Goal: Information Seeking & Learning: Learn about a topic

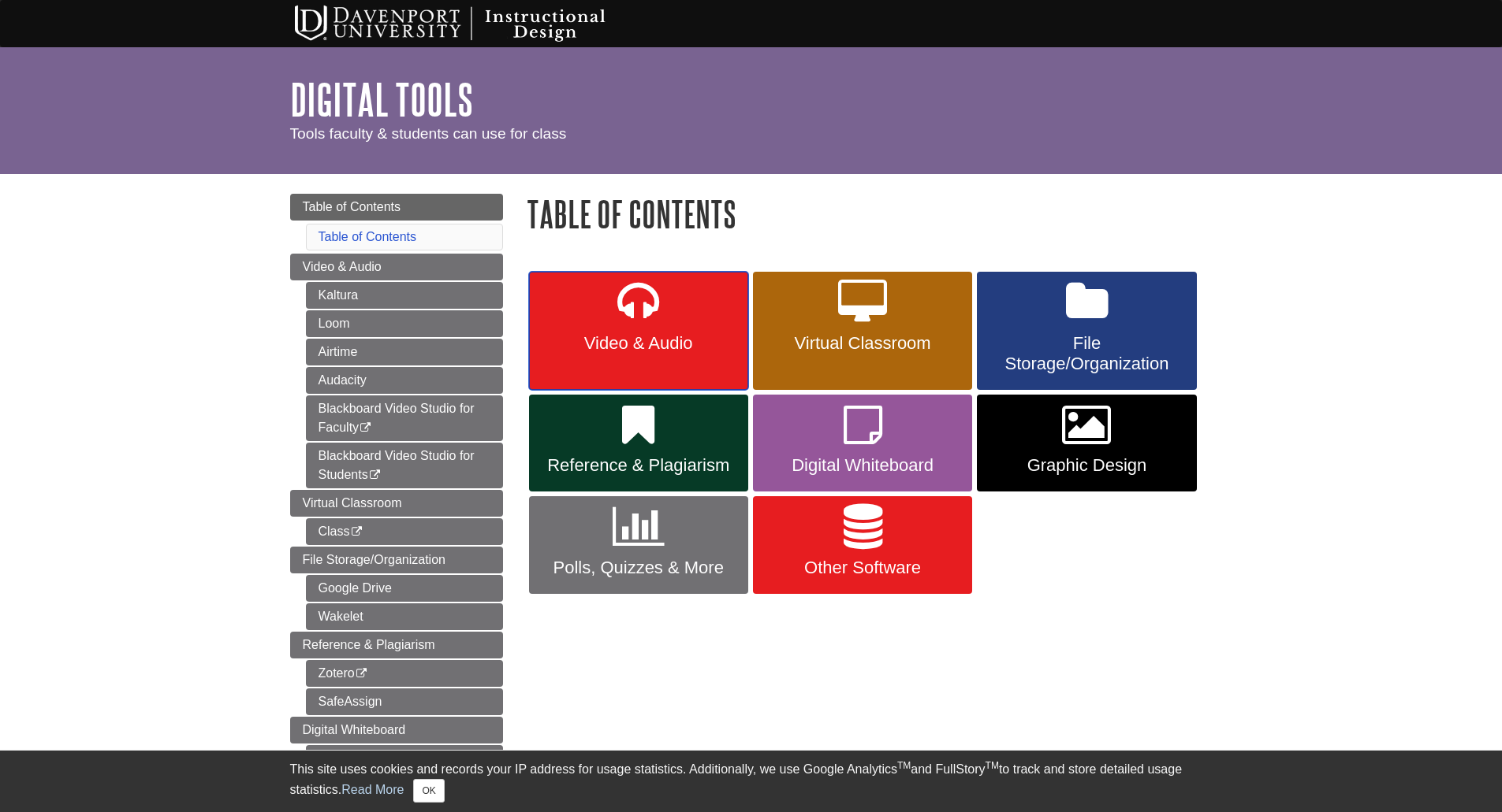
click at [637, 339] on span "Video & Audio" at bounding box center [639, 343] width 196 height 20
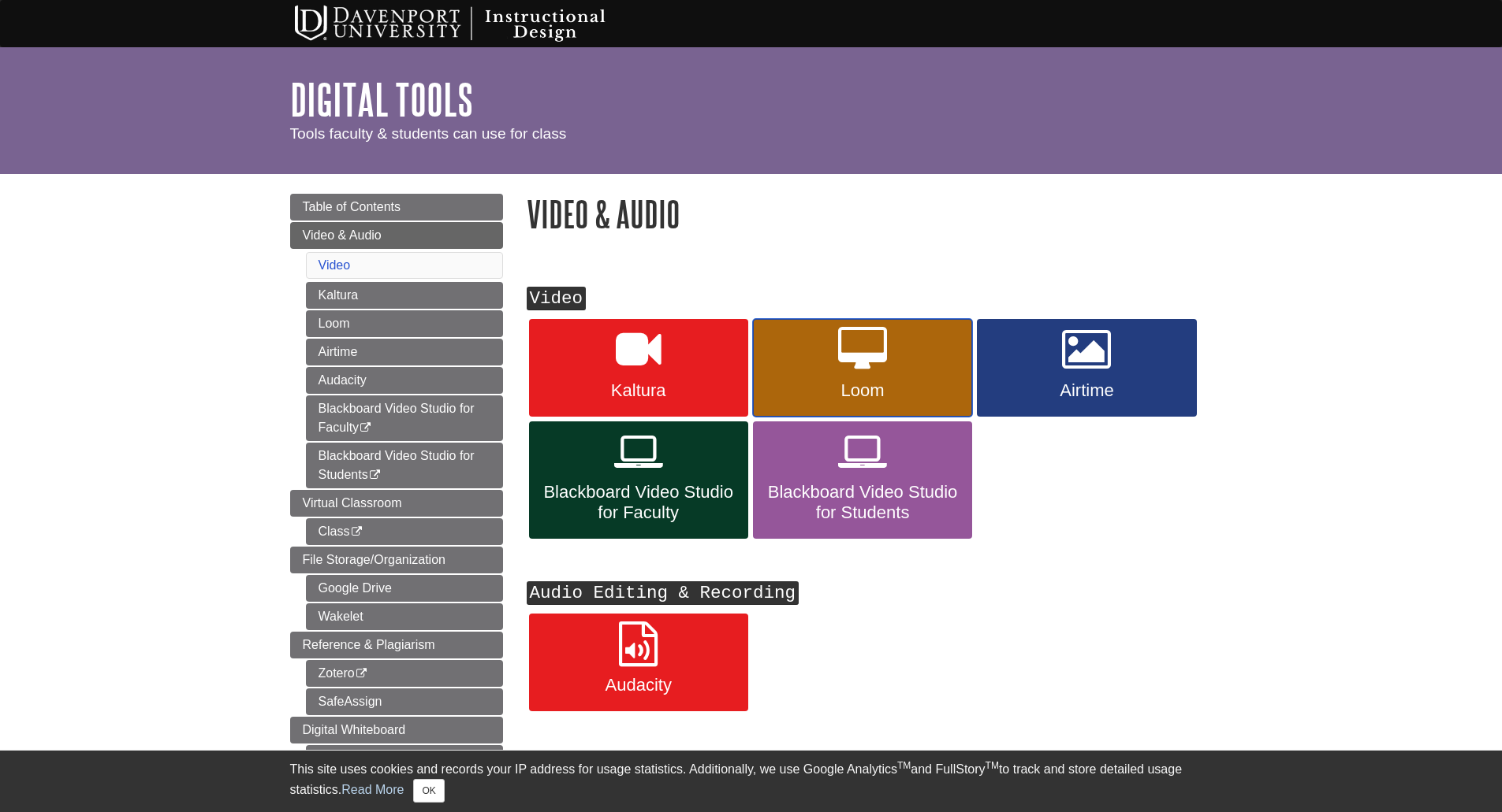
click at [857, 381] on span "Loom" at bounding box center [863, 391] width 196 height 20
click at [655, 476] on link "Blackboard Video Studio for Faculty" at bounding box center [639, 480] width 219 height 118
